Goal: Navigation & Orientation: Go to known website

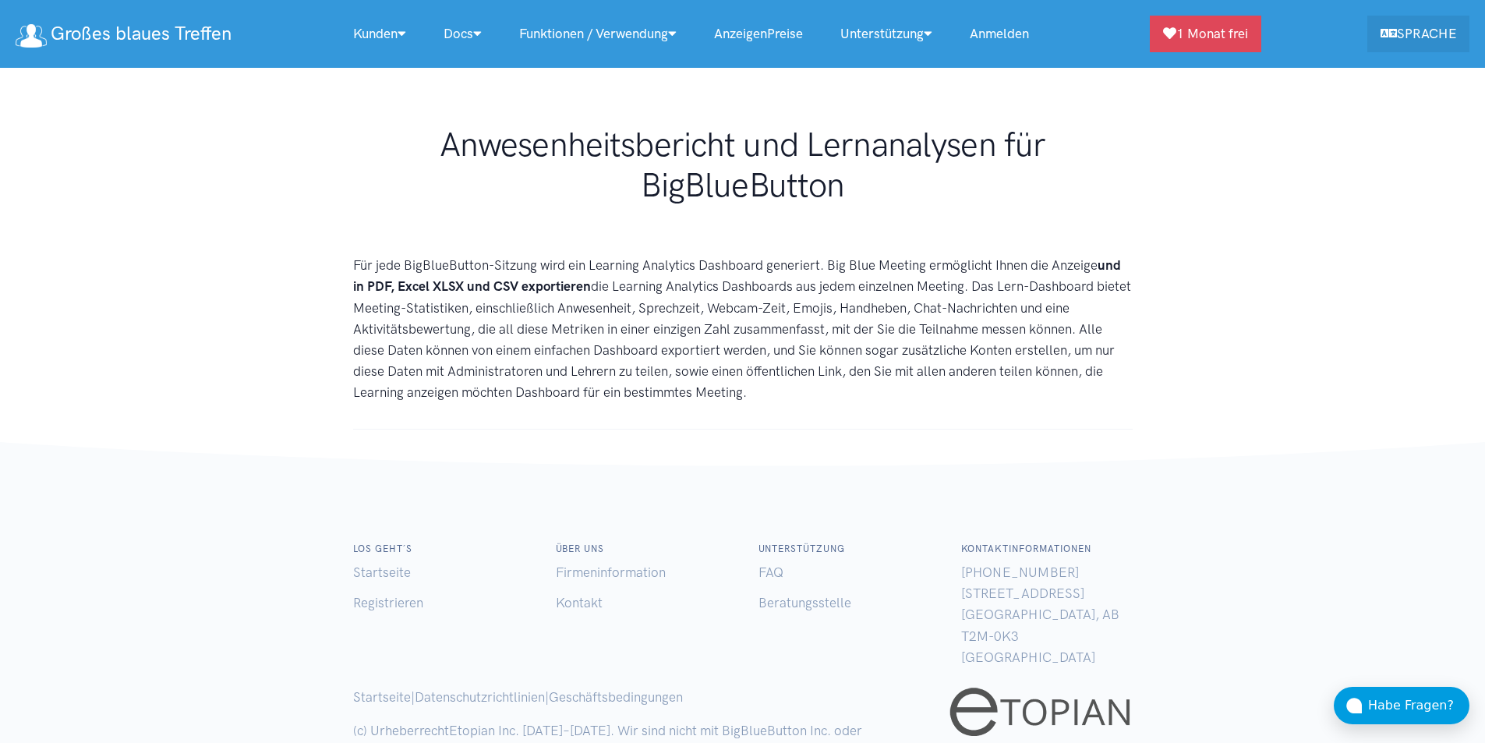
scroll to position [214, 0]
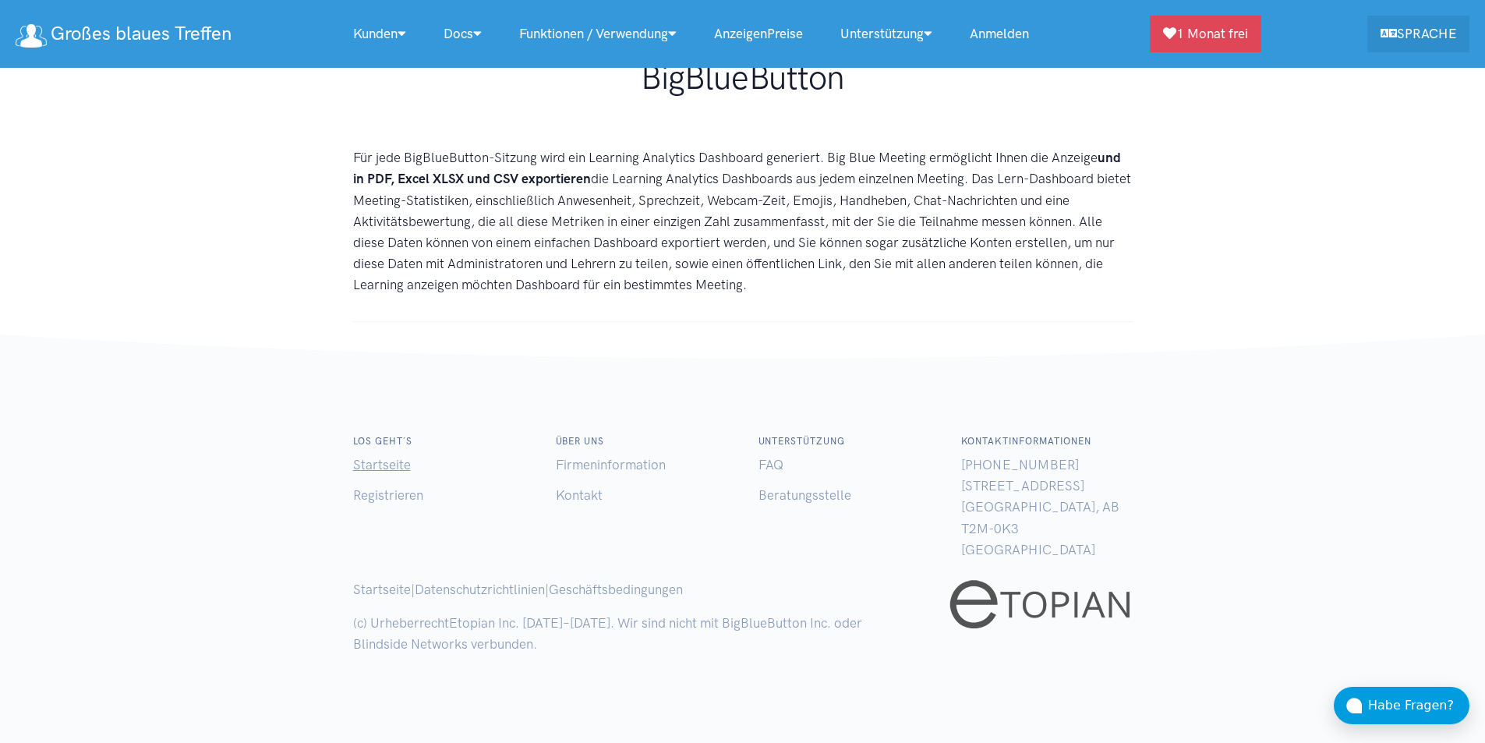
click at [401, 457] on link "Startseite" at bounding box center [382, 465] width 58 height 16
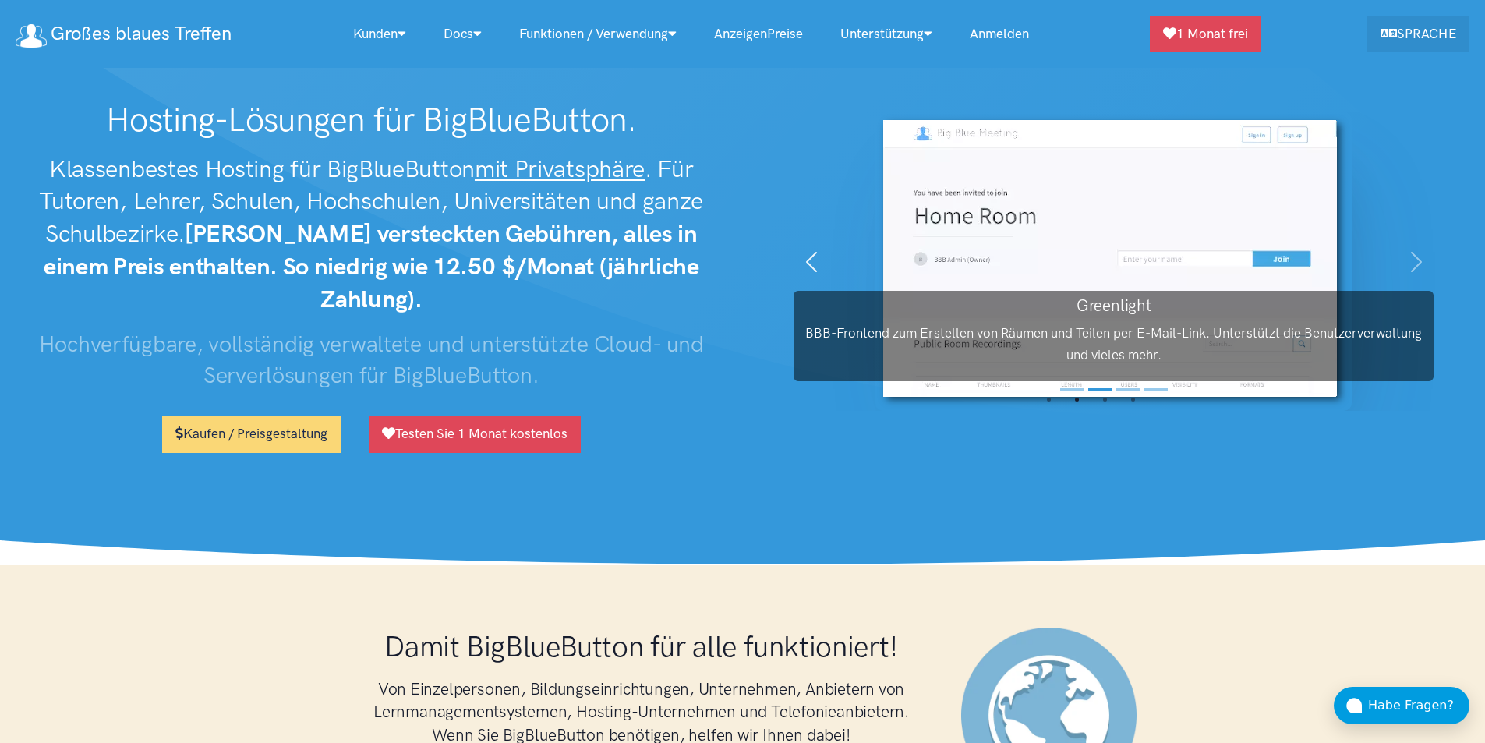
click at [798, 271] on button "Vorherige" at bounding box center [812, 261] width 107 height 299
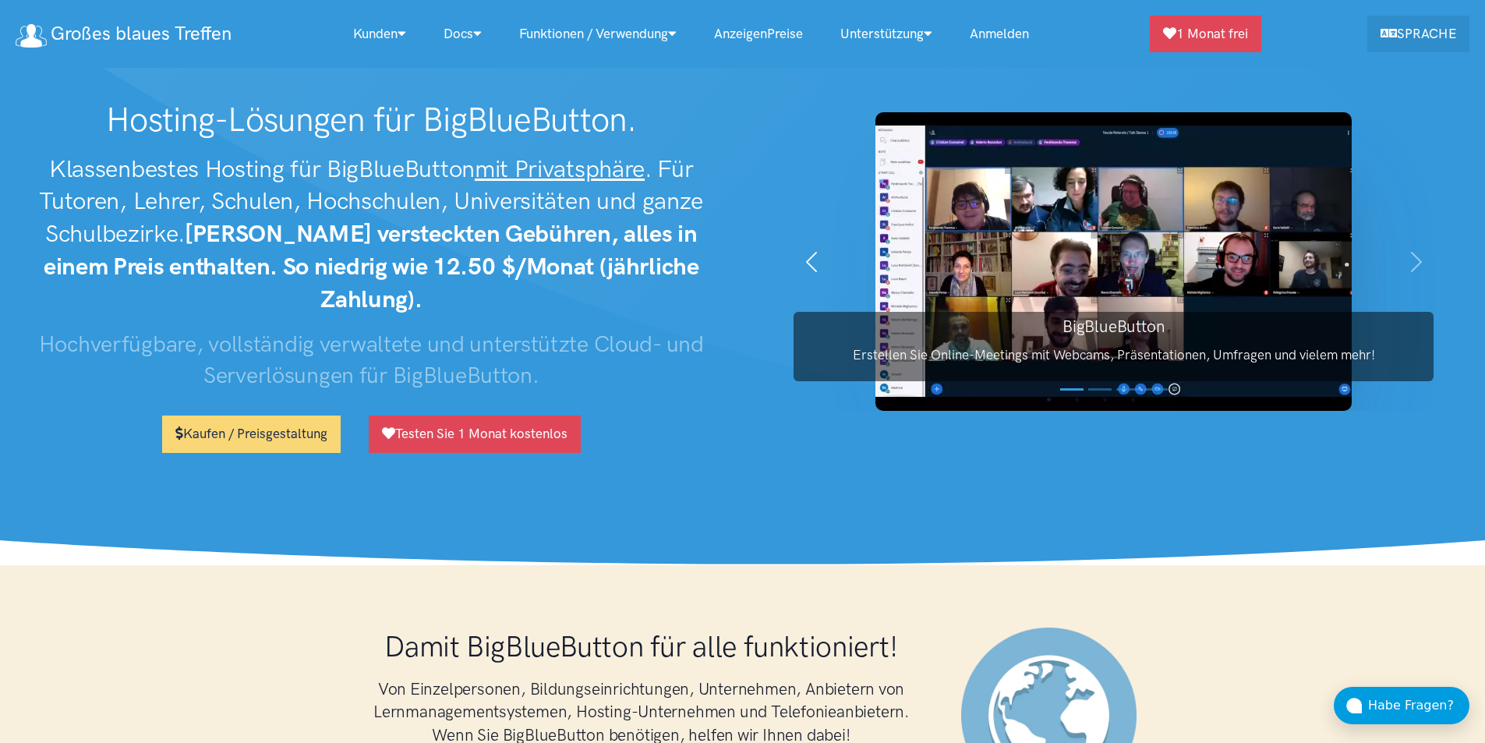
click at [806, 274] on span "button" at bounding box center [811, 262] width 25 height 25
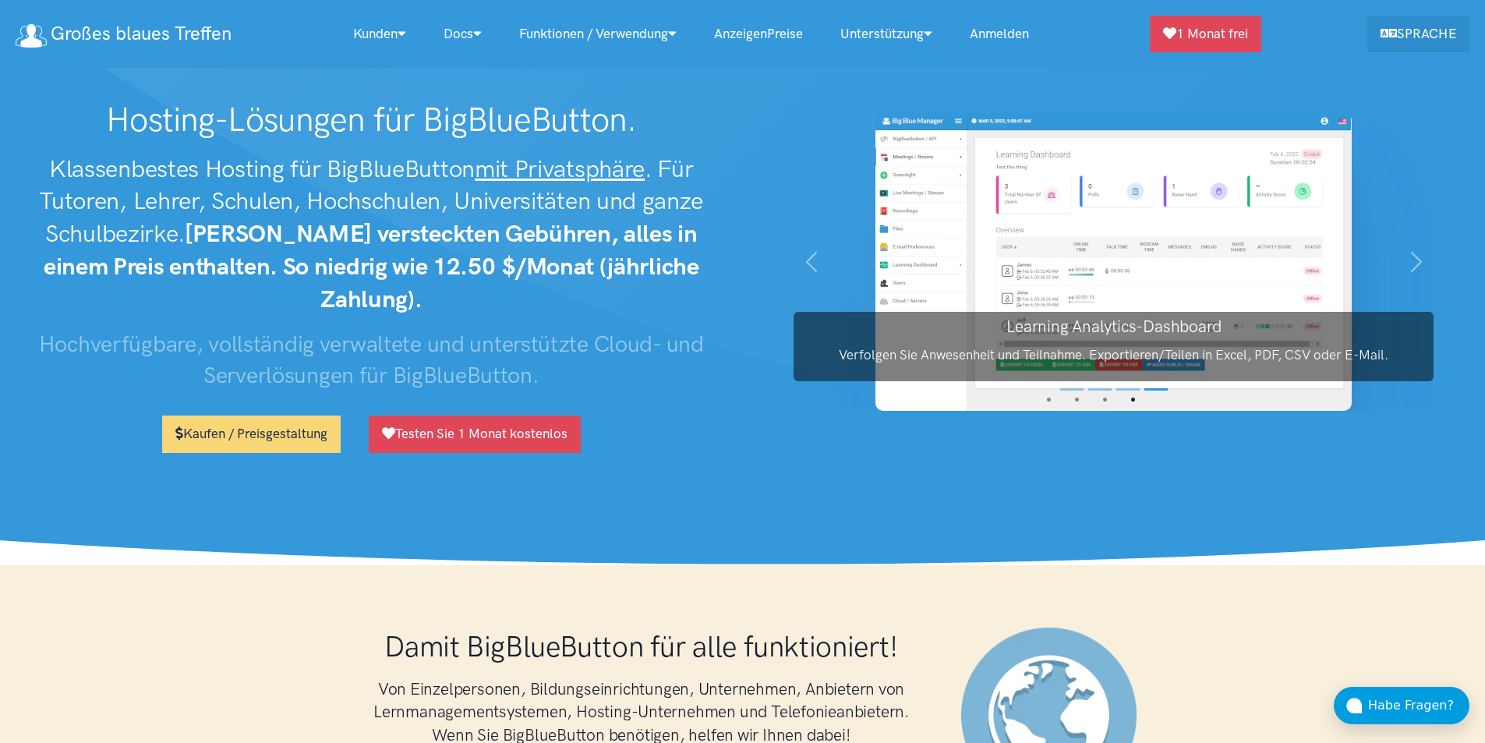
click at [998, 250] on img at bounding box center [1114, 261] width 476 height 299
